Goal: Task Accomplishment & Management: Understand process/instructions

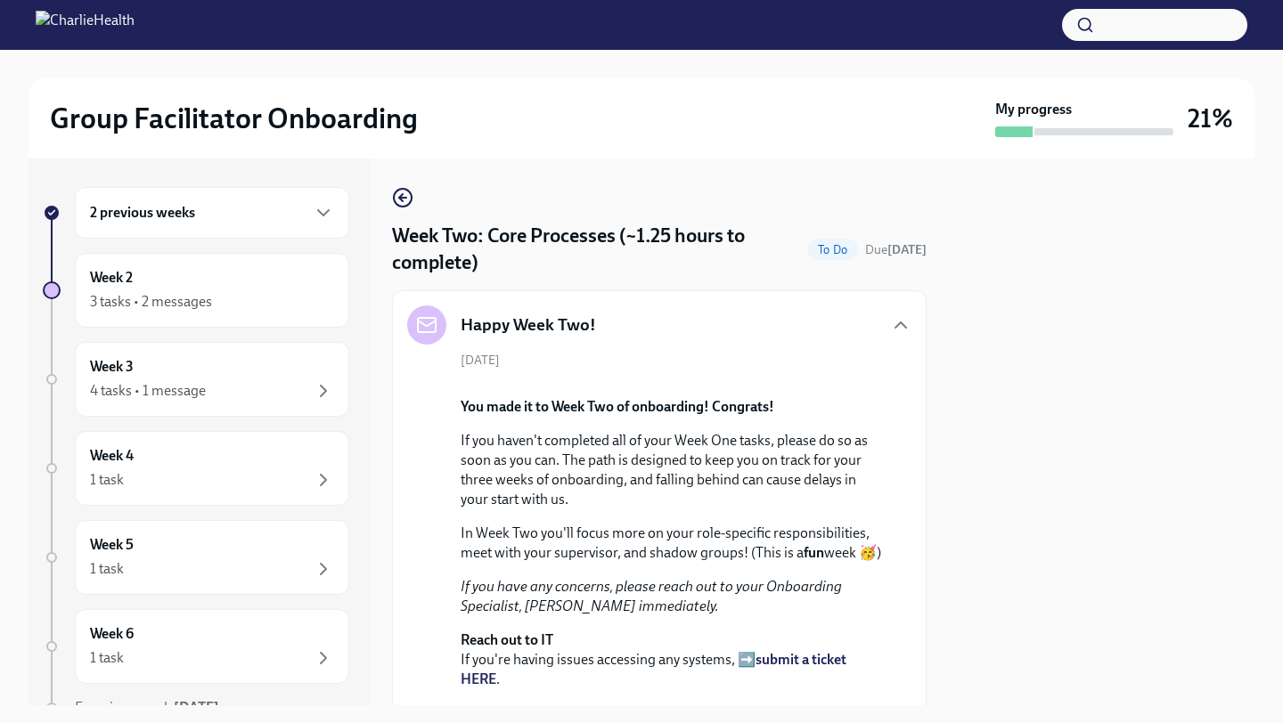
scroll to position [1157, 0]
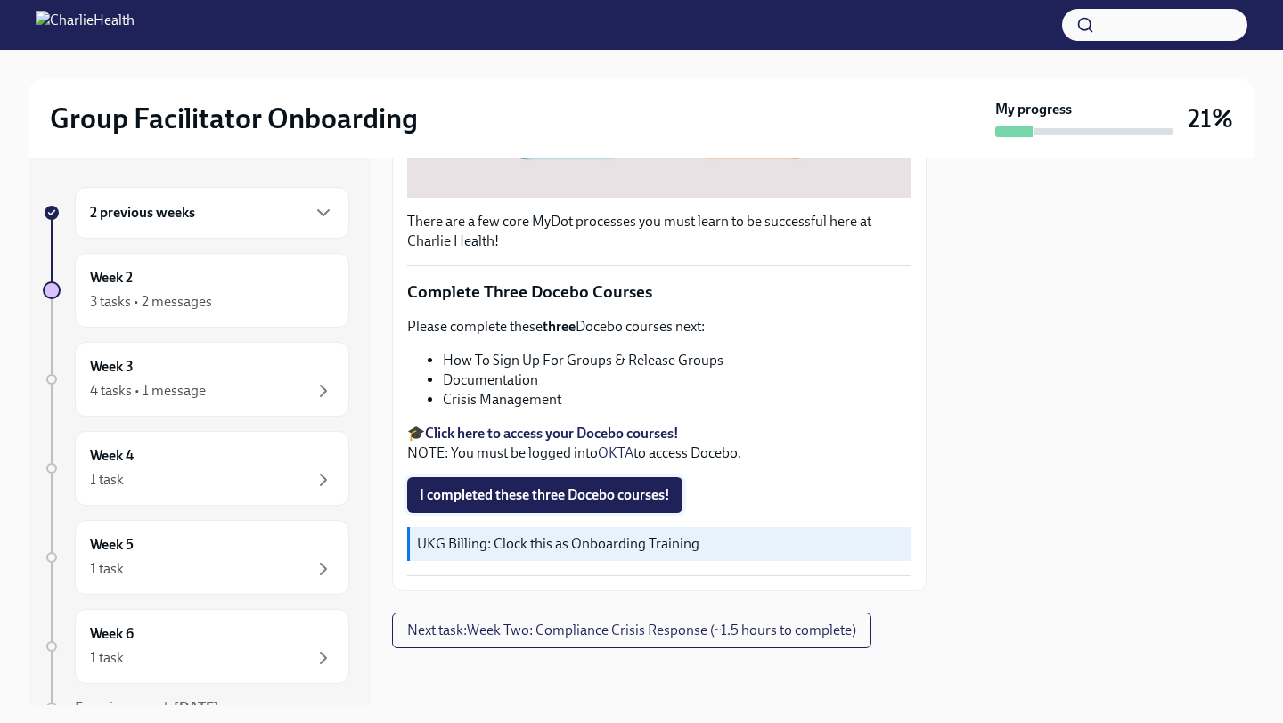
click at [532, 493] on span "I completed these three Docebo courses!" at bounding box center [545, 495] width 250 height 18
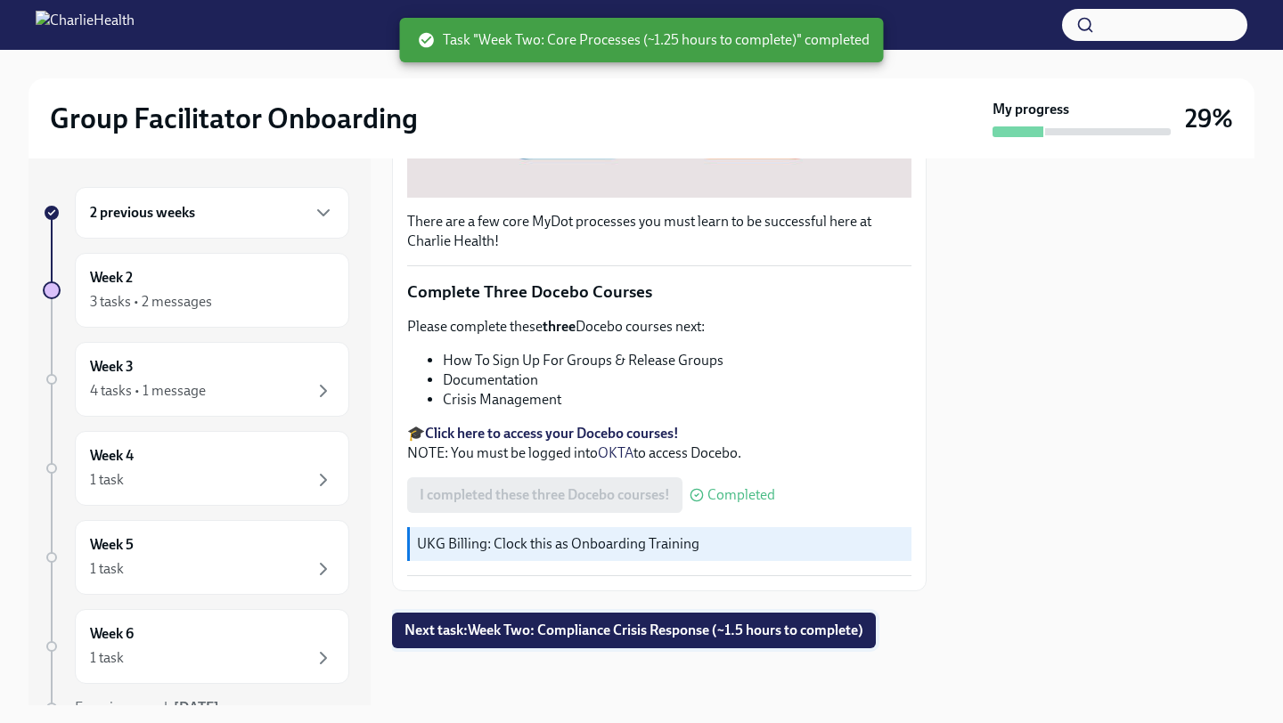
click at [561, 624] on span "Next task : Week Two: Compliance Crisis Response (~1.5 hours to complete)" at bounding box center [633, 631] width 459 height 18
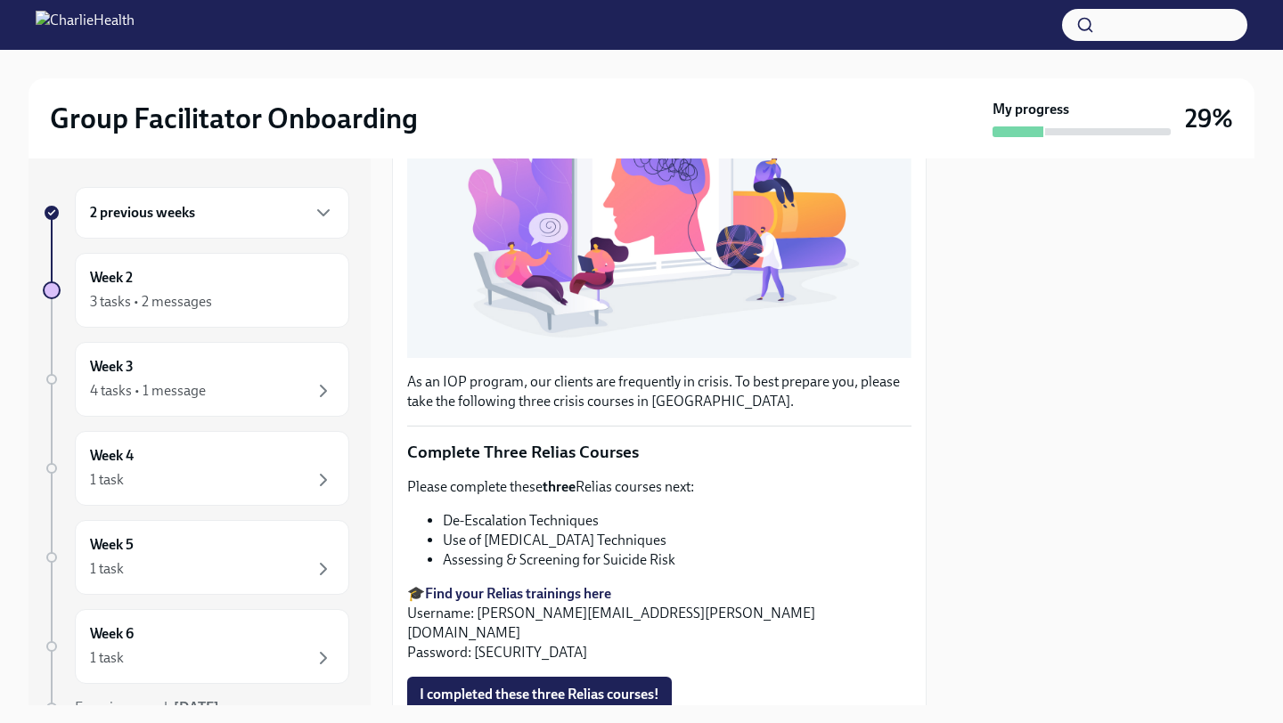
scroll to position [495, 0]
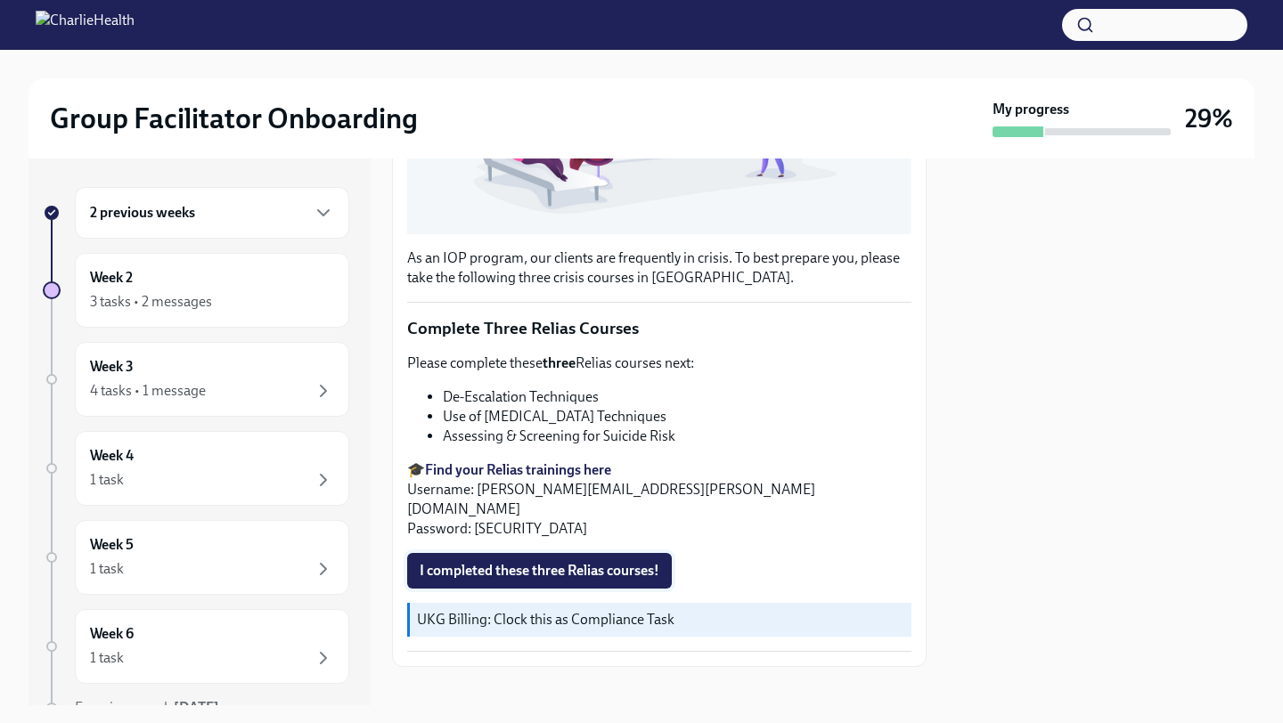
click at [477, 562] on span "I completed these three Relias courses!" at bounding box center [540, 571] width 240 height 18
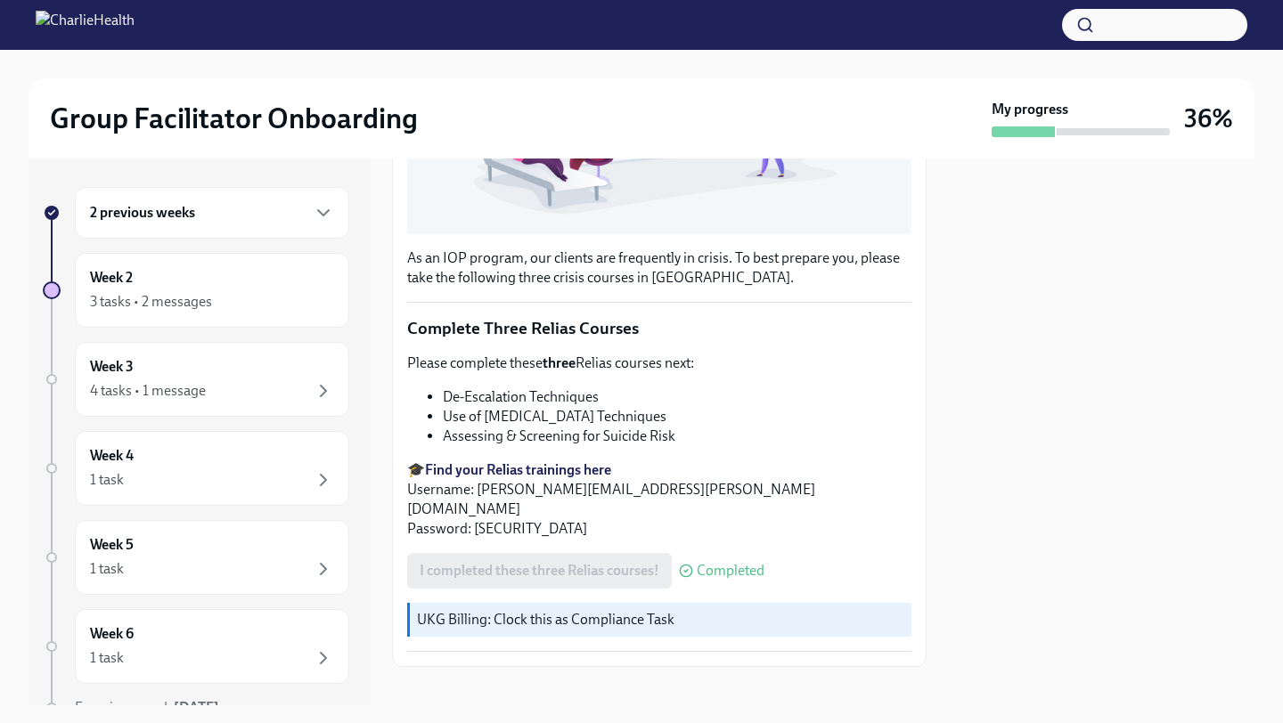
scroll to position [467, 0]
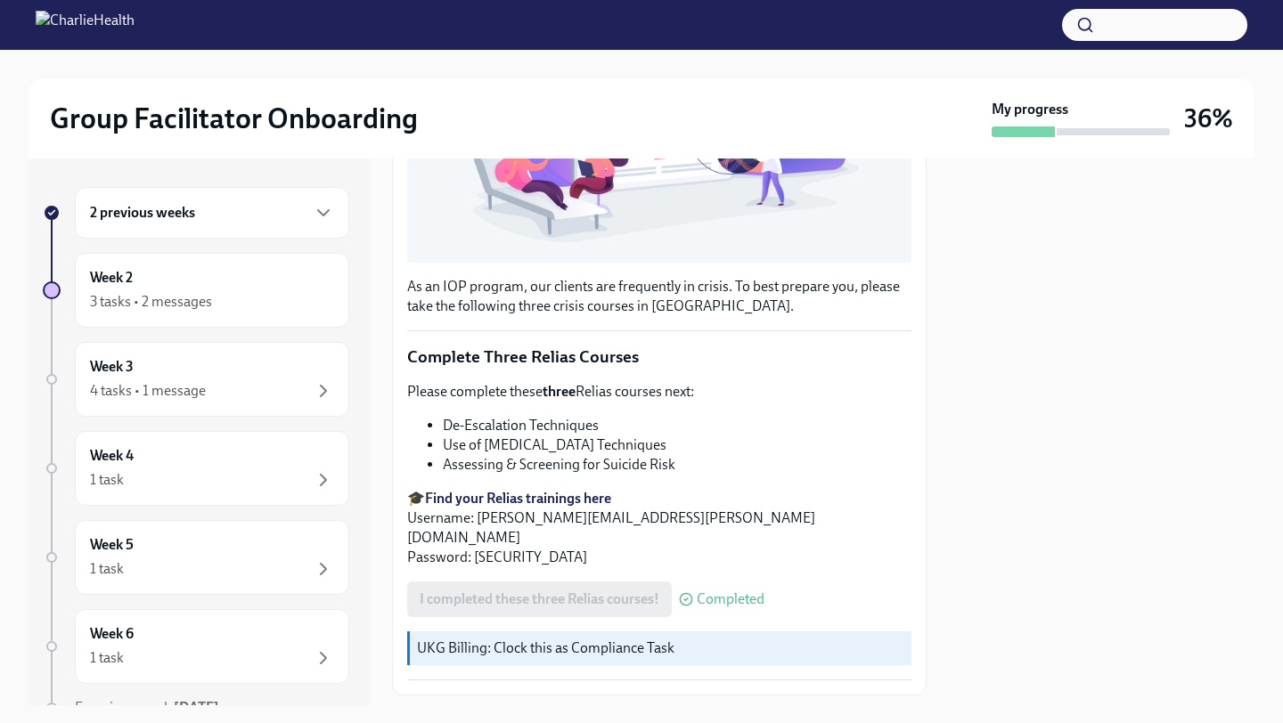
click at [611, 582] on div "I completed these three Relias courses! Completed" at bounding box center [585, 600] width 357 height 36
click at [671, 582] on div "I completed these three Relias courses! Completed" at bounding box center [585, 600] width 357 height 36
click at [563, 499] on strong "Find your Relias trainings here" at bounding box center [518, 498] width 186 height 17
drag, startPoint x: 597, startPoint y: 426, endPoint x: 442, endPoint y: 428, distance: 155.0
click at [442, 428] on ul "De-Escalation Techniques Use of [MEDICAL_DATA] Techniques Assessing & Screening…" at bounding box center [659, 445] width 504 height 59
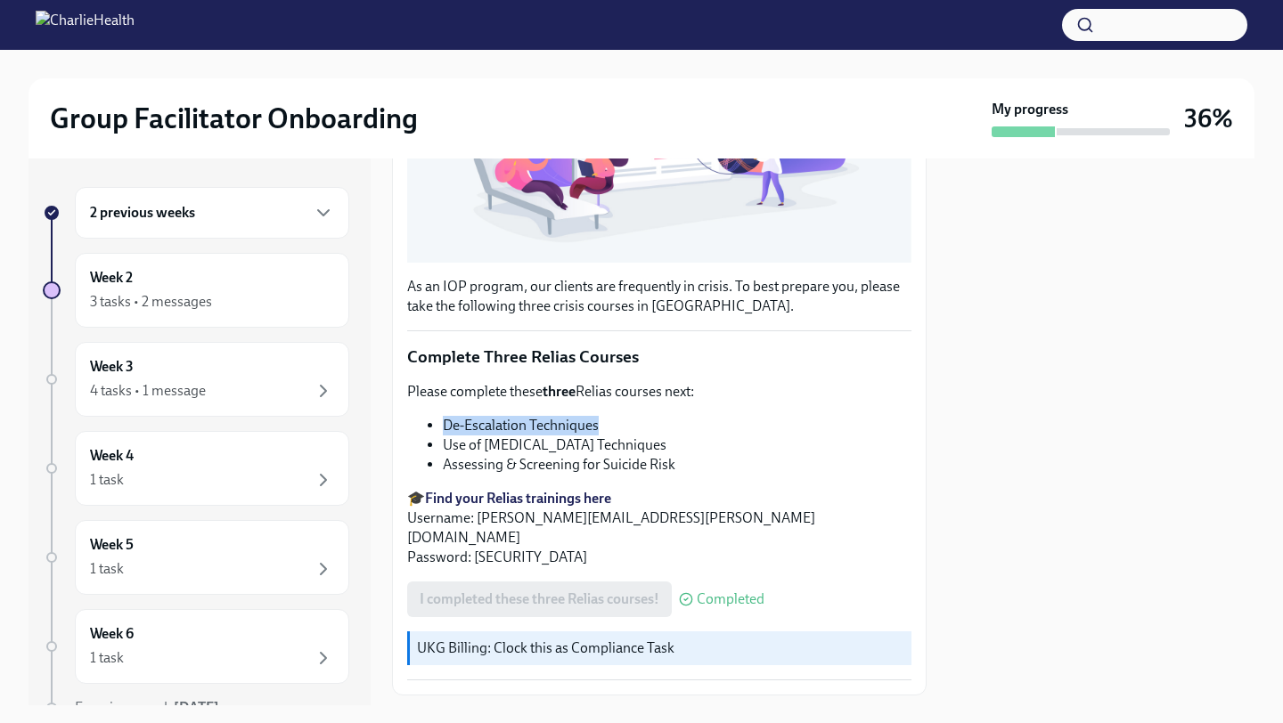
copy li "De-Escalation Techniques"
click at [651, 342] on div "As an IOP program, our clients are frequently in crisis. To best prepare you, p…" at bounding box center [659, 320] width 504 height 721
